Goal: Information Seeking & Learning: Learn about a topic

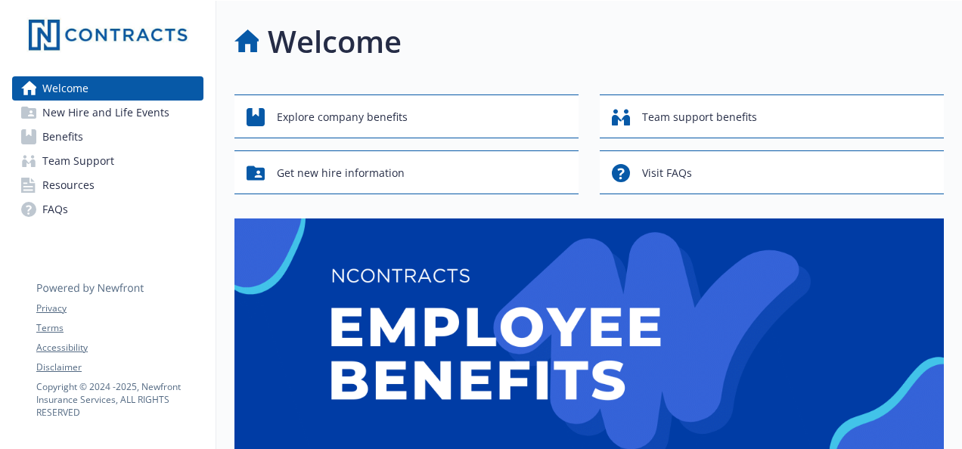
click at [122, 115] on span "New Hire and Life Events" at bounding box center [105, 113] width 127 height 24
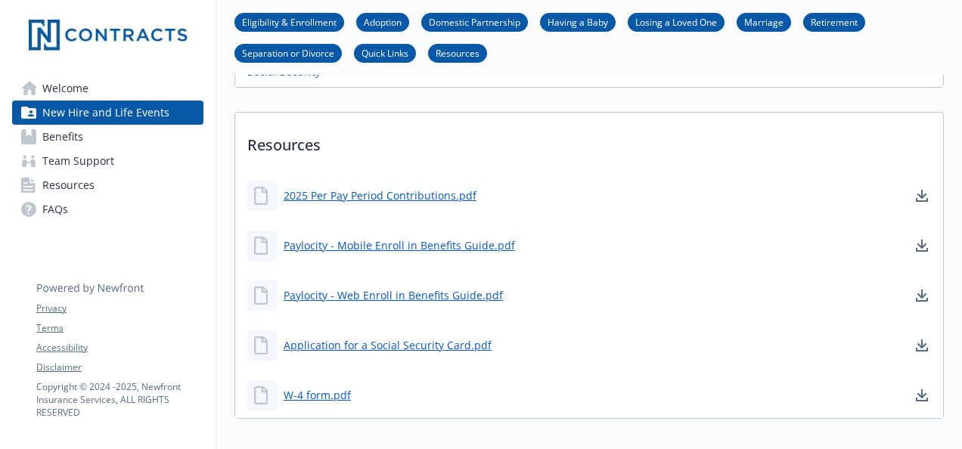
scroll to position [910, 0]
